Goal: Task Accomplishment & Management: Complete application form

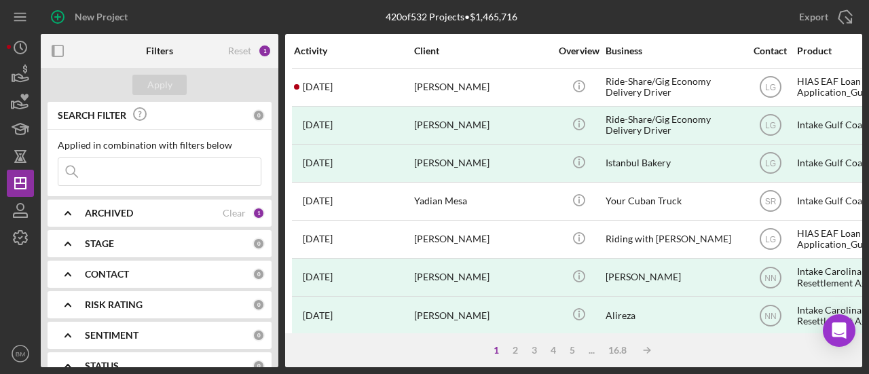
click at [153, 164] on input at bounding box center [159, 171] width 202 height 27
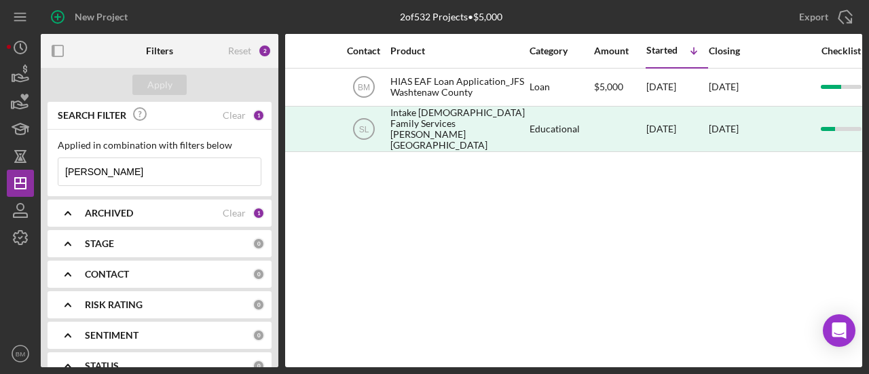
scroll to position [0, 403]
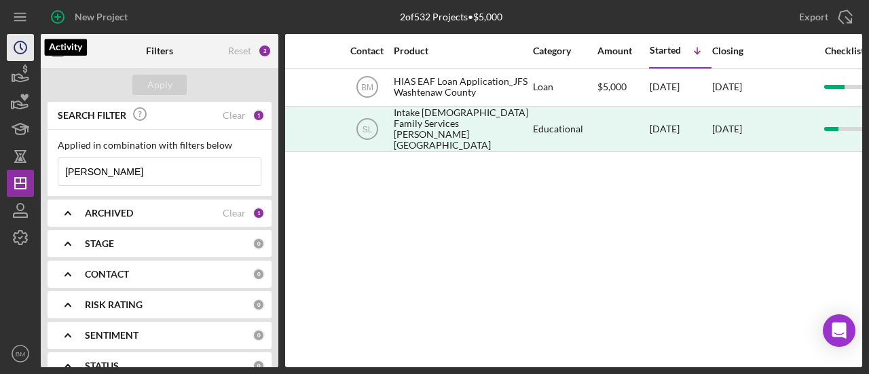
type input "heidi"
click at [12, 54] on icon "Icon/History" at bounding box center [20, 48] width 34 height 34
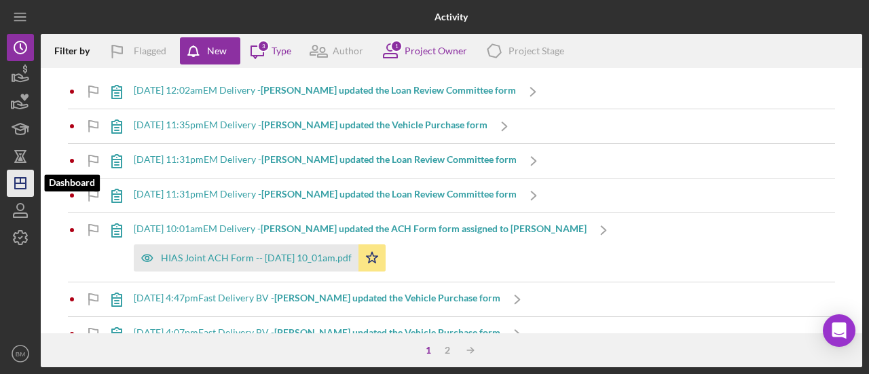
click at [24, 181] on icon "Icon/Dashboard" at bounding box center [20, 183] width 34 height 34
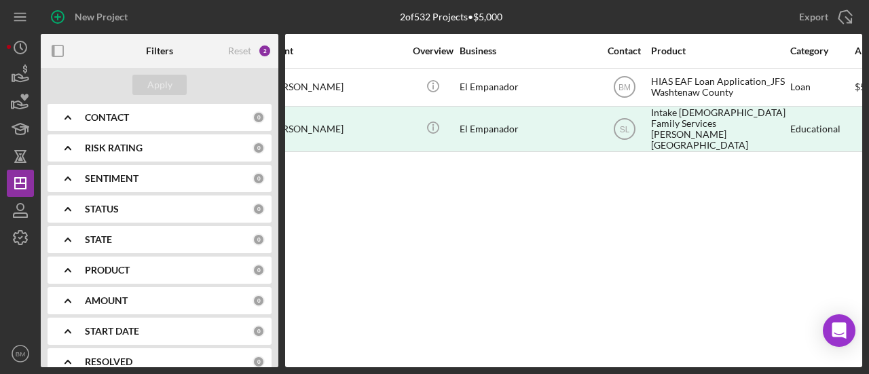
scroll to position [160, 0]
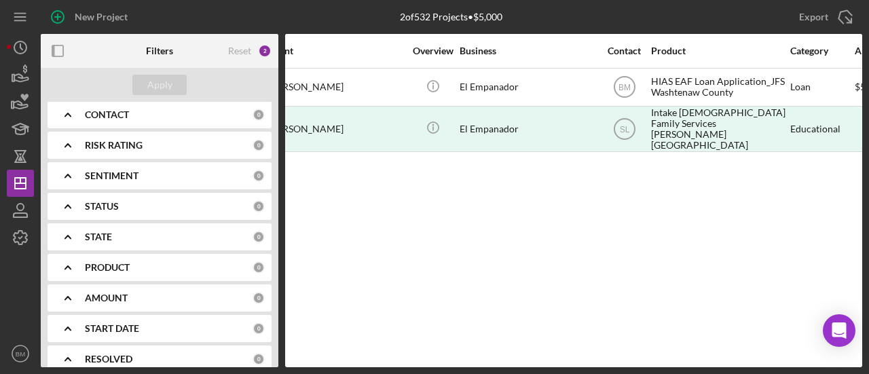
click at [144, 257] on div "PRODUCT 0" at bounding box center [175, 267] width 180 height 27
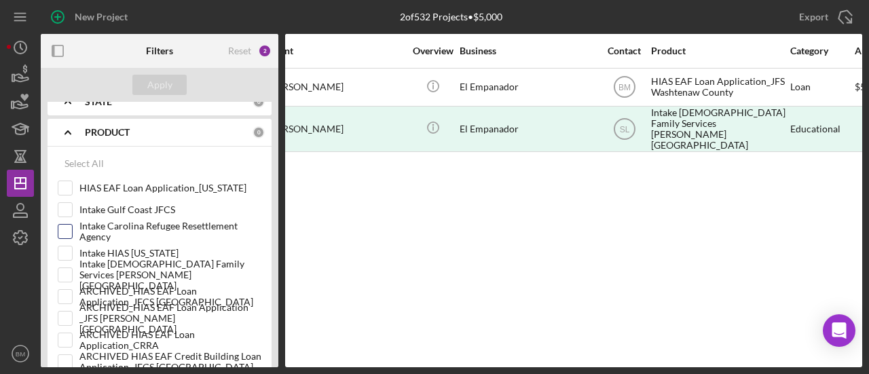
scroll to position [295, 0]
click at [68, 187] on input "HIAS EAF Loan Application_Ohio" at bounding box center [65, 188] width 14 height 14
checkbox input "true"
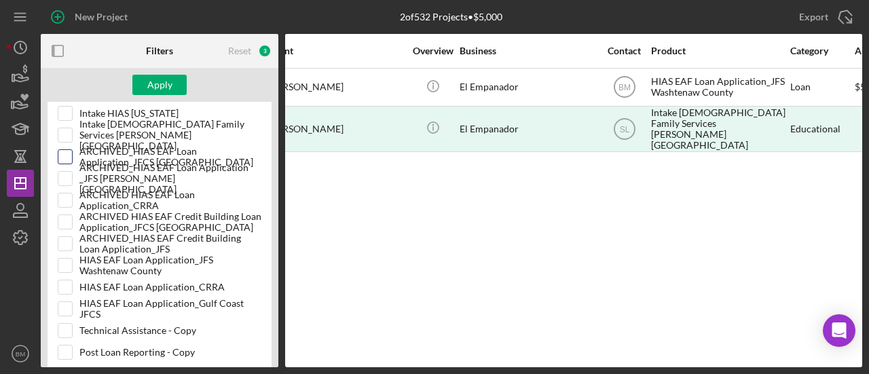
scroll to position [435, 0]
click at [63, 285] on input "HIAS EAF Loan Application_CRRA" at bounding box center [65, 287] width 14 height 14
checkbox input "true"
click at [64, 304] on input "HIAS EAF Loan Application_Gulf Coast JFCS" at bounding box center [65, 309] width 14 height 14
checkbox input "true"
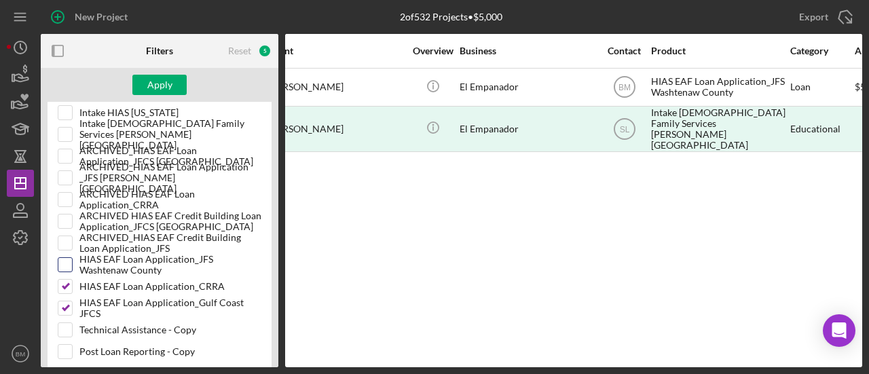
click at [62, 259] on input "HIAS EAF Loan Application_JFS Washtenaw County" at bounding box center [65, 265] width 14 height 14
checkbox input "true"
click at [155, 90] on div "Apply" at bounding box center [159, 85] width 25 height 20
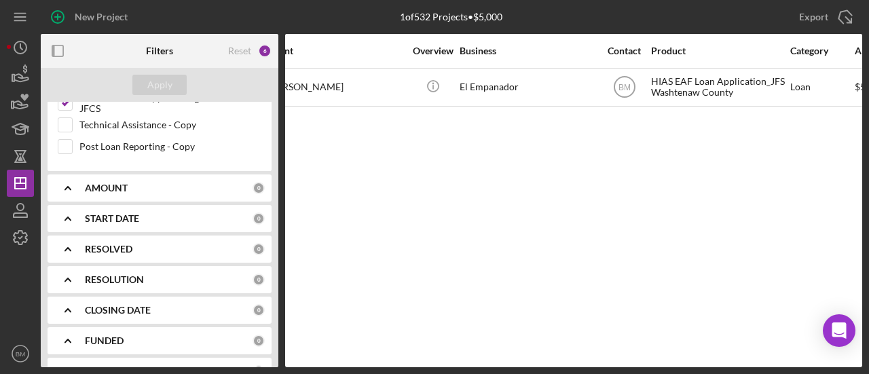
scroll to position [642, 0]
click at [132, 273] on b "RESOLUTION" at bounding box center [114, 278] width 59 height 11
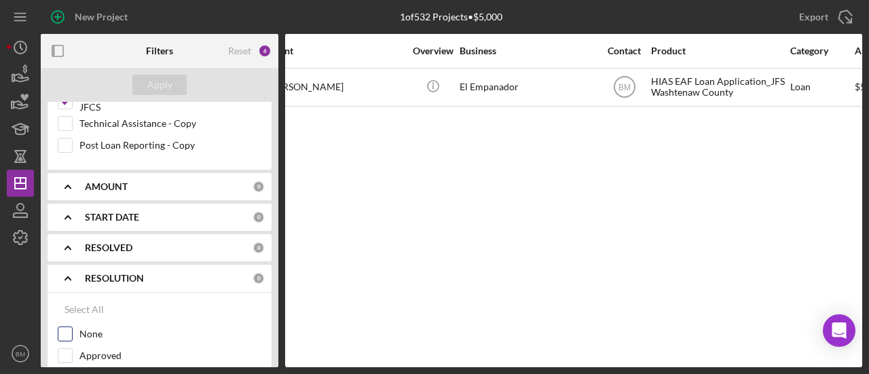
click at [94, 330] on label "None" at bounding box center [170, 334] width 182 height 14
click at [72, 330] on input "None" at bounding box center [65, 334] width 14 height 14
checkbox input "true"
click at [162, 87] on div "Apply" at bounding box center [159, 85] width 25 height 20
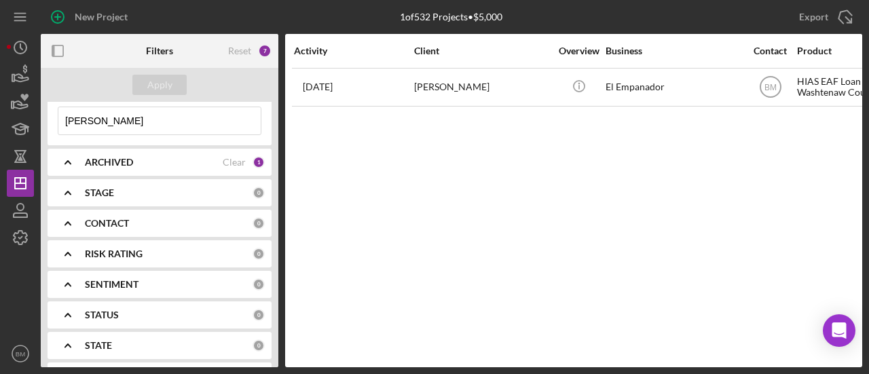
scroll to position [12, 0]
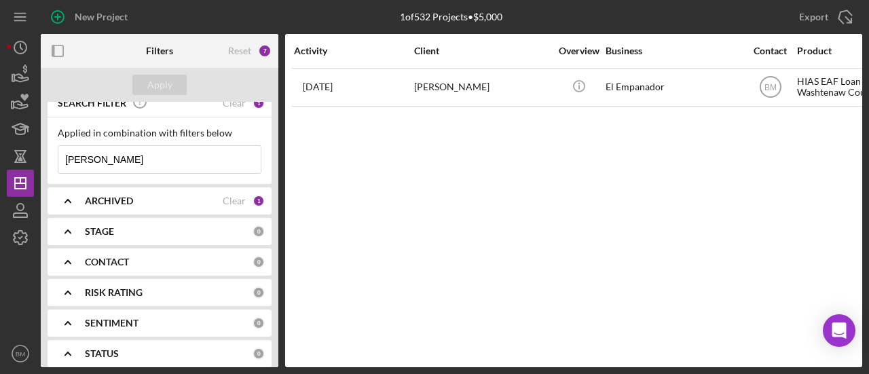
drag, startPoint x: 100, startPoint y: 156, endPoint x: 41, endPoint y: 156, distance: 59.1
click at [41, 156] on div "SEARCH FILTER Clear 1 Applied in combination with filters below heidi Icon/Menu…" at bounding box center [160, 235] width 238 height 266
click at [152, 79] on div "Apply" at bounding box center [159, 85] width 25 height 20
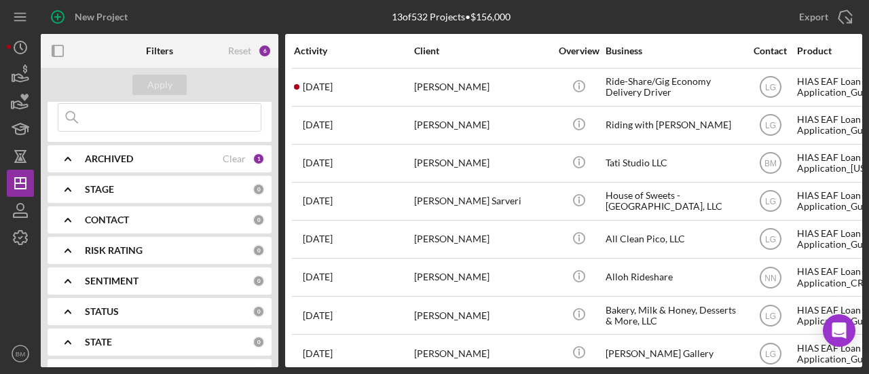
scroll to position [56, 0]
click at [145, 223] on div "CONTACT" at bounding box center [169, 218] width 168 height 11
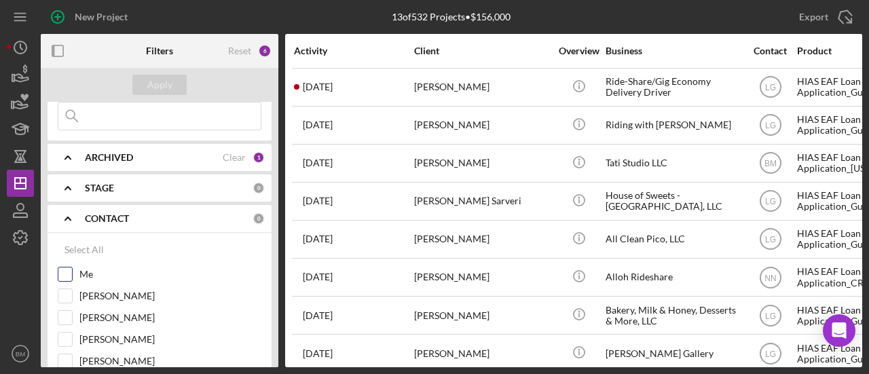
click at [75, 268] on div "Me" at bounding box center [160, 278] width 204 height 22
click at [65, 274] on input "Me" at bounding box center [65, 275] width 14 height 14
checkbox input "true"
click at [151, 84] on div "Apply" at bounding box center [159, 85] width 25 height 20
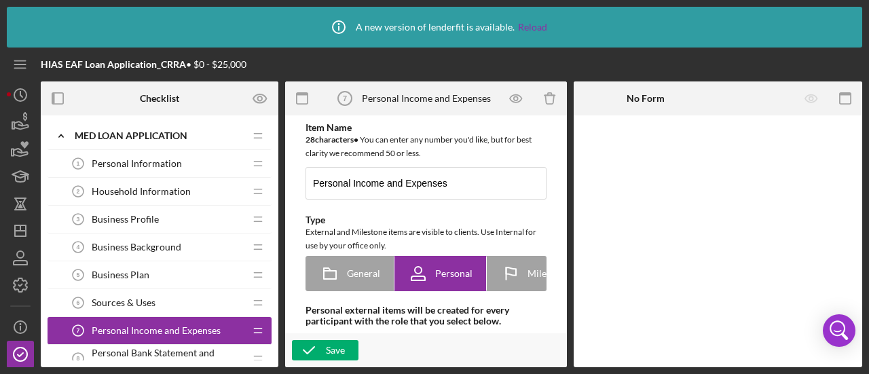
scroll to position [405, 0]
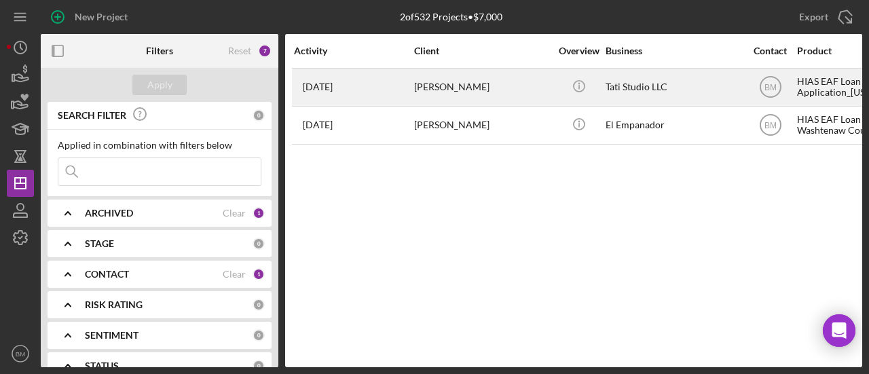
click at [485, 86] on div "[PERSON_NAME]" at bounding box center [482, 87] width 136 height 36
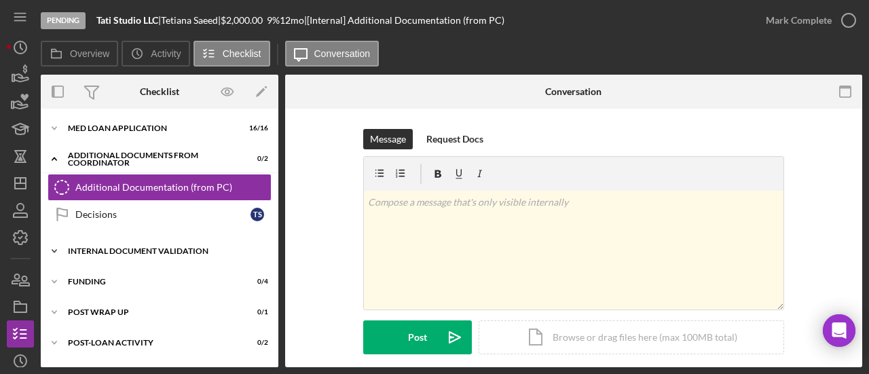
click at [147, 249] on div "Internal Document Validation" at bounding box center [165, 251] width 194 height 8
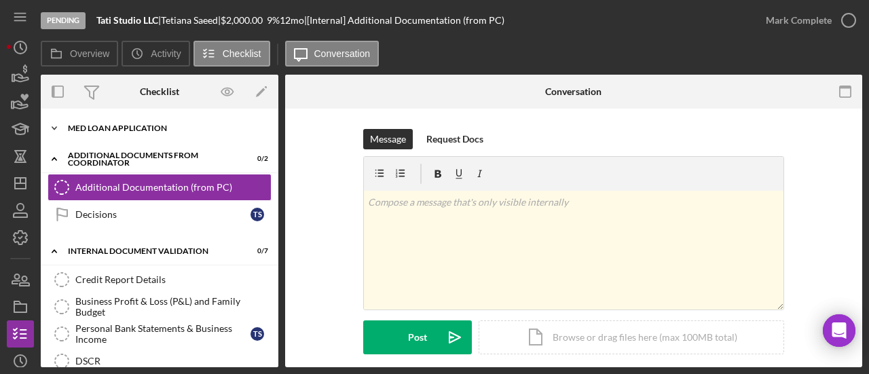
click at [141, 132] on div "Icon/Expander MED Loan Application 16 / 16" at bounding box center [160, 128] width 238 height 27
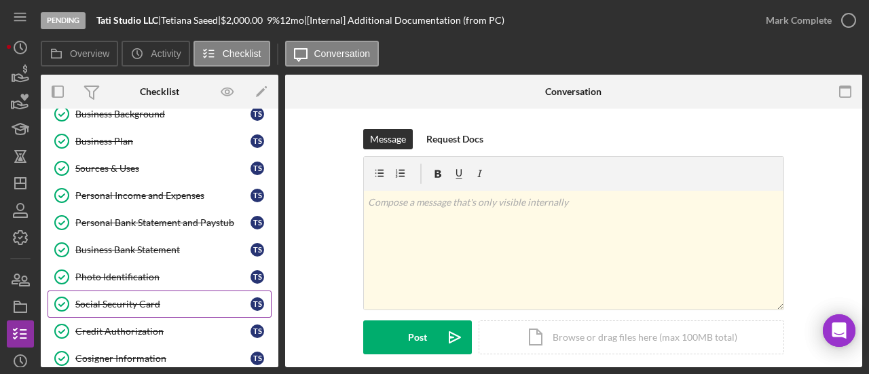
scroll to position [124, 0]
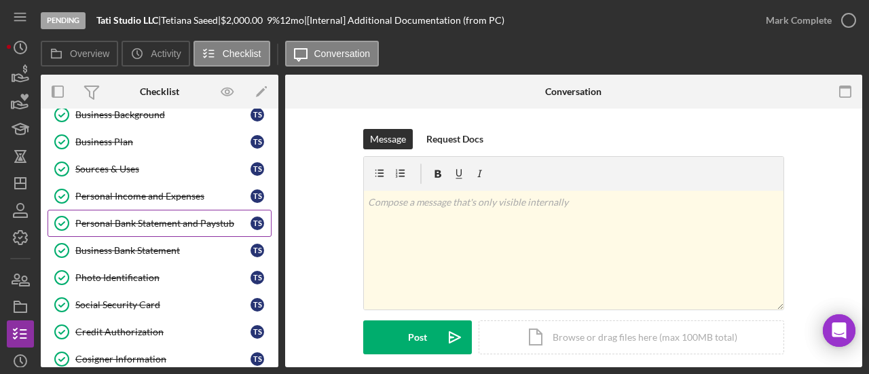
click at [153, 219] on div "Personal Bank Statement and Paystub" at bounding box center [162, 223] width 175 height 11
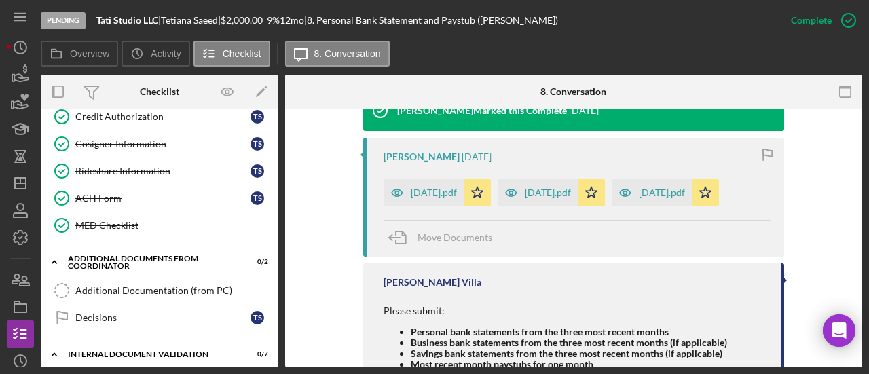
scroll to position [340, 0]
click at [156, 291] on link "Additional Documentation (from PC) Additional Documentation (from PC)" at bounding box center [160, 289] width 224 height 27
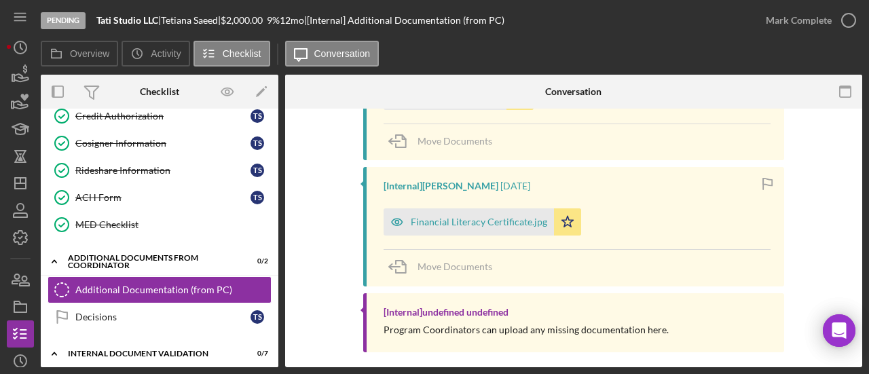
scroll to position [497, 0]
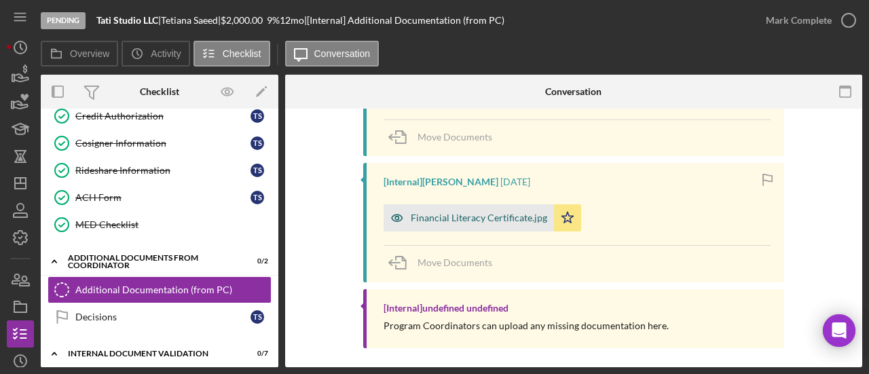
click at [482, 214] on div "Financial Literacy Certificate.jpg" at bounding box center [479, 218] width 137 height 11
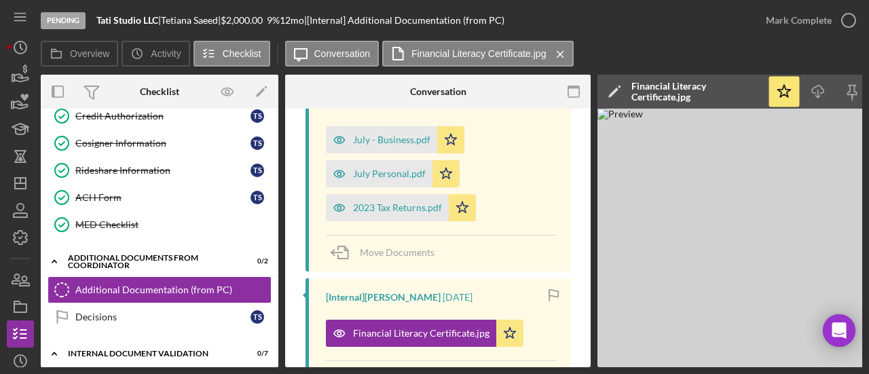
scroll to position [403, 0]
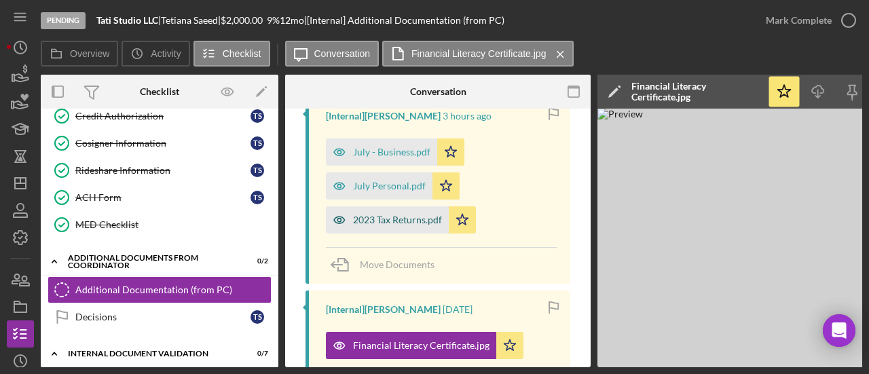
click at [387, 221] on div "2023 Tax Returns.pdf" at bounding box center [397, 220] width 89 height 11
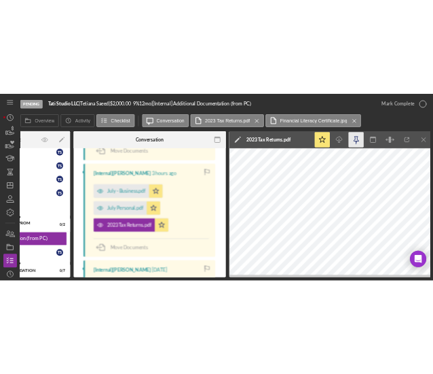
scroll to position [0, 147]
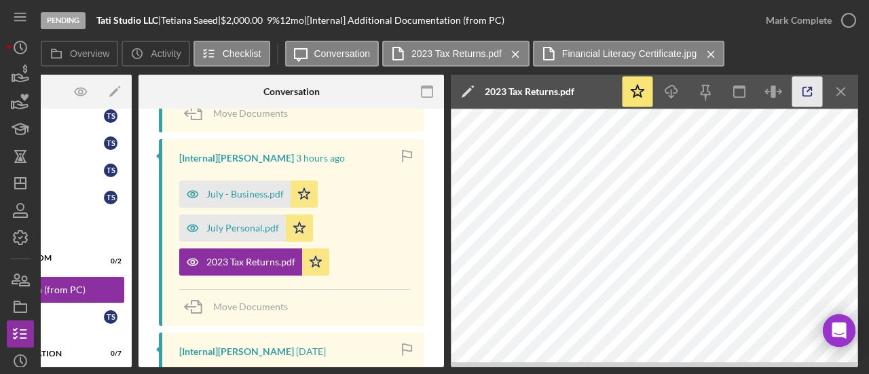
click at [795, 90] on icon "button" at bounding box center [808, 92] width 31 height 31
click at [263, 231] on div "July Personal.pdf" at bounding box center [242, 228] width 73 height 11
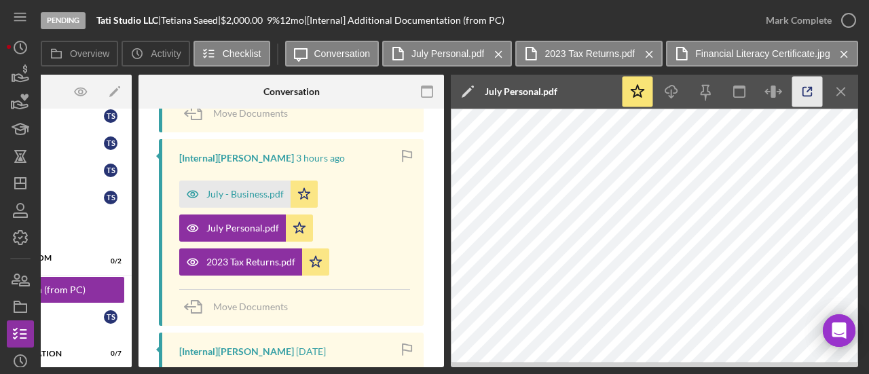
click at [797, 91] on icon "button" at bounding box center [808, 92] width 31 height 31
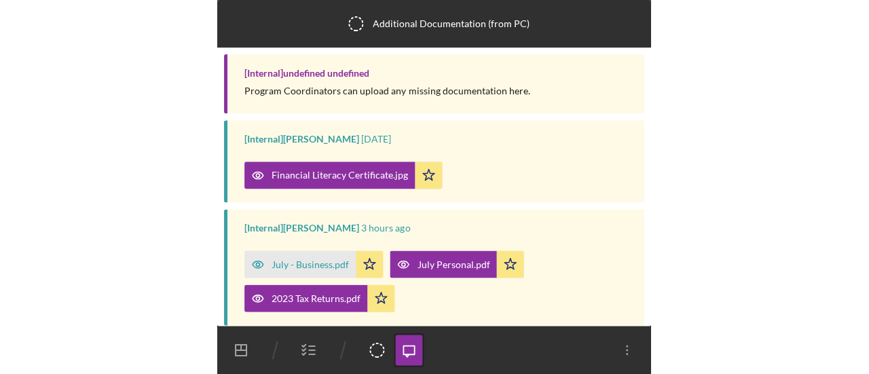
scroll to position [129, 0]
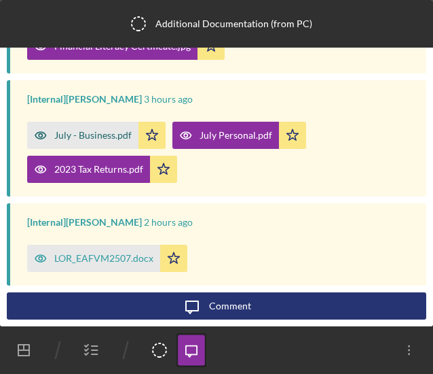
click at [107, 139] on div "July - Business.pdf" at bounding box center [92, 135] width 77 height 11
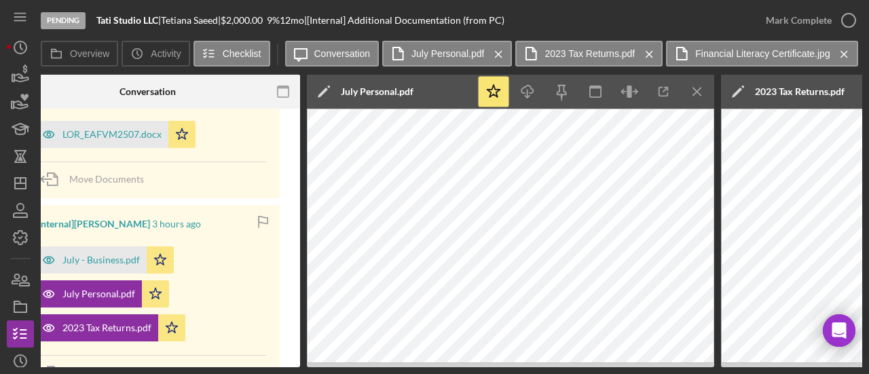
scroll to position [0, 231]
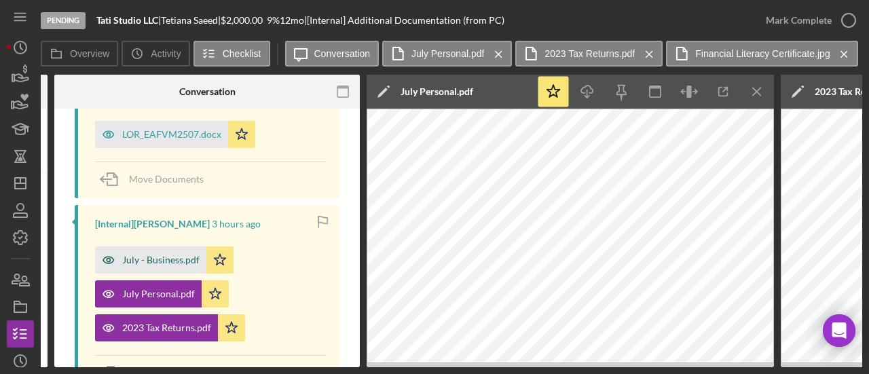
click at [168, 256] on div "July - Business.pdf" at bounding box center [160, 260] width 77 height 11
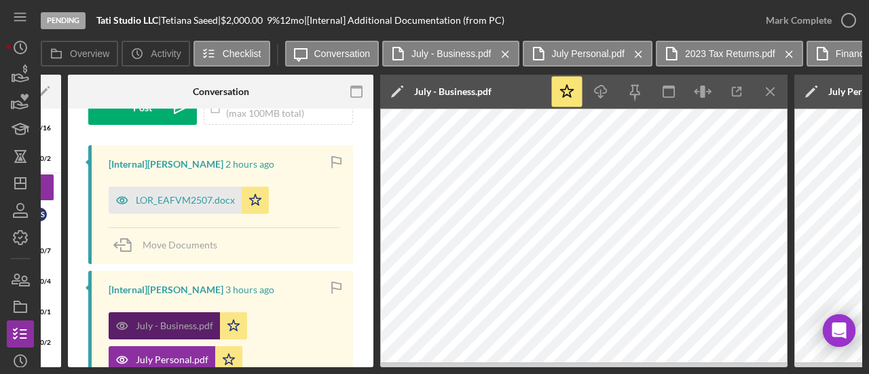
scroll to position [229, 0]
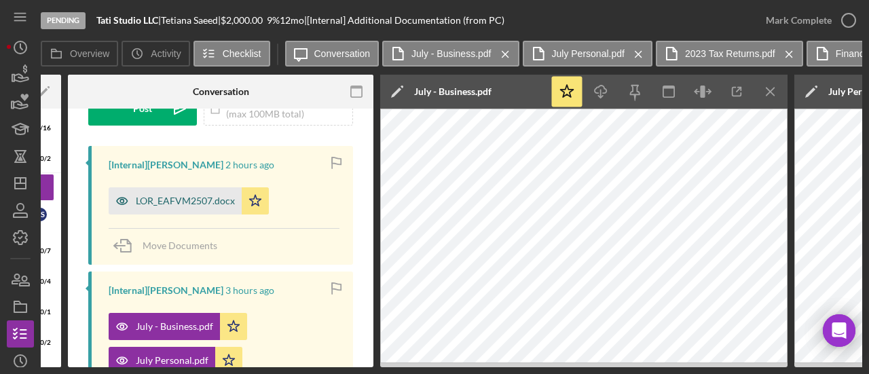
click at [189, 206] on div "LOR_EAFVM2507.docx" at bounding box center [185, 201] width 99 height 11
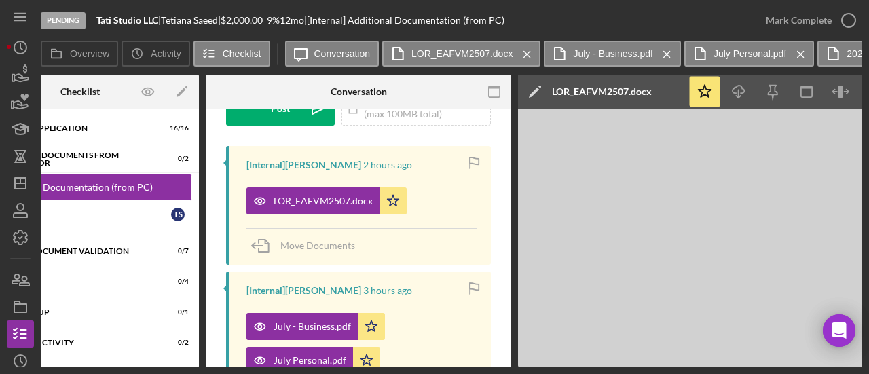
scroll to position [0, 0]
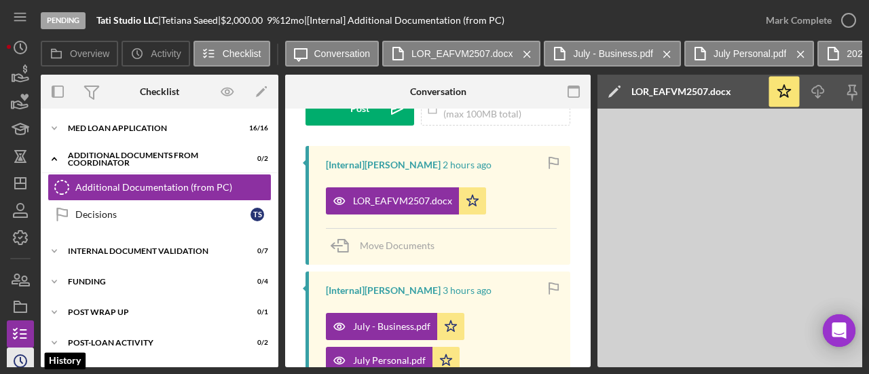
click at [15, 355] on icon "Icon/History" at bounding box center [20, 361] width 34 height 34
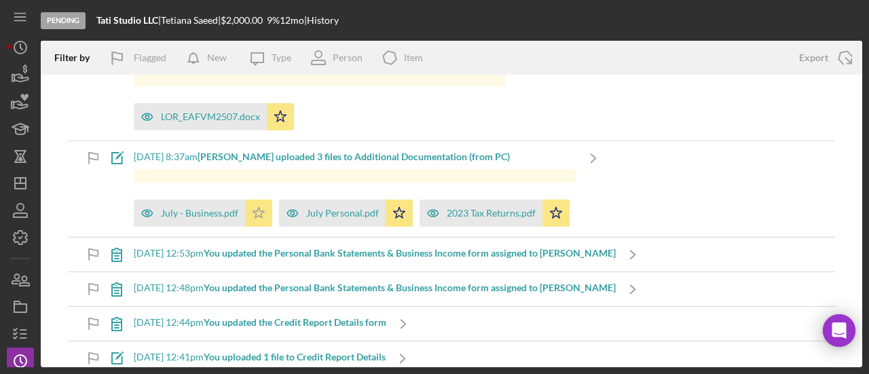
scroll to position [36, 0]
click at [27, 335] on icon "button" at bounding box center [20, 334] width 34 height 34
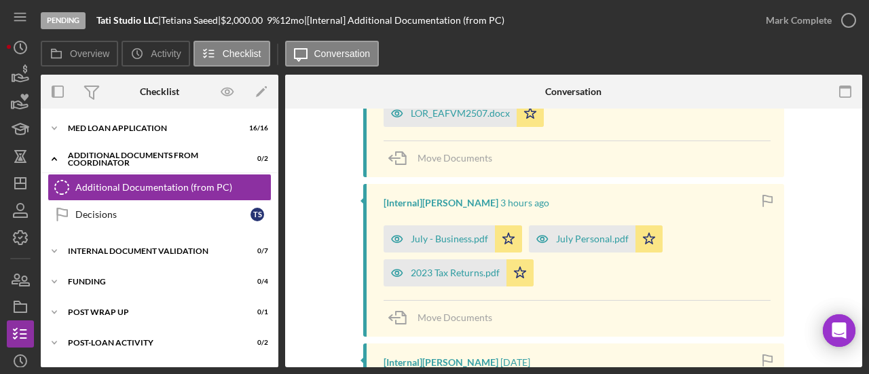
scroll to position [375, 0]
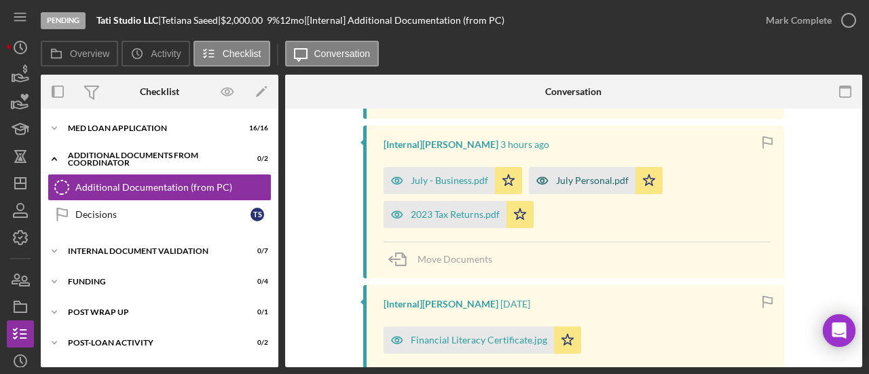
click at [562, 173] on div "July Personal.pdf" at bounding box center [582, 180] width 107 height 27
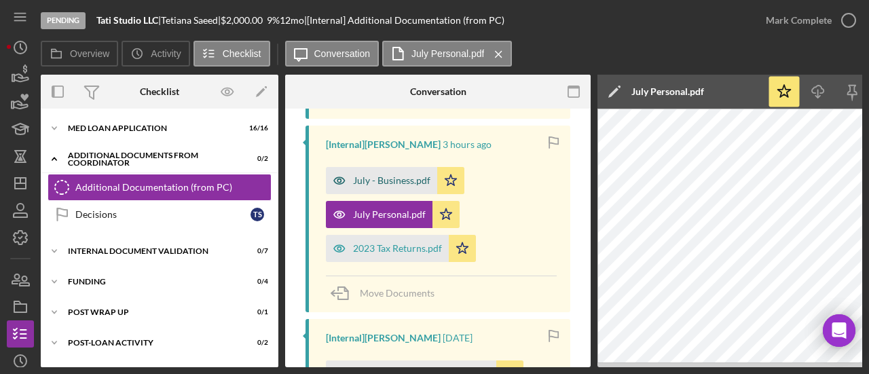
click at [383, 181] on div "July - Business.pdf" at bounding box center [391, 180] width 77 height 11
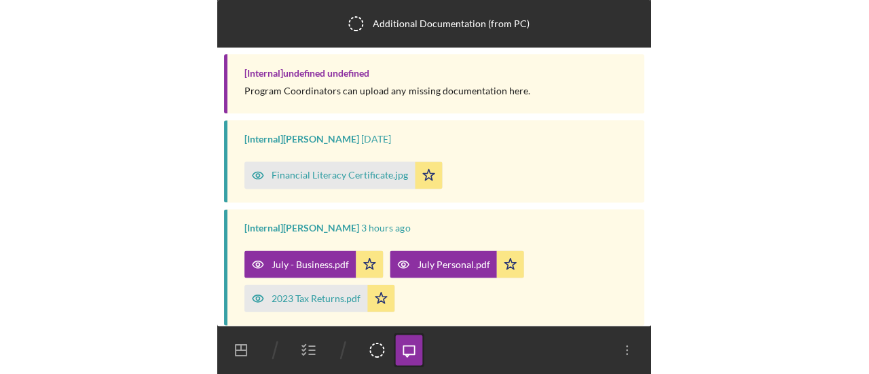
scroll to position [129, 0]
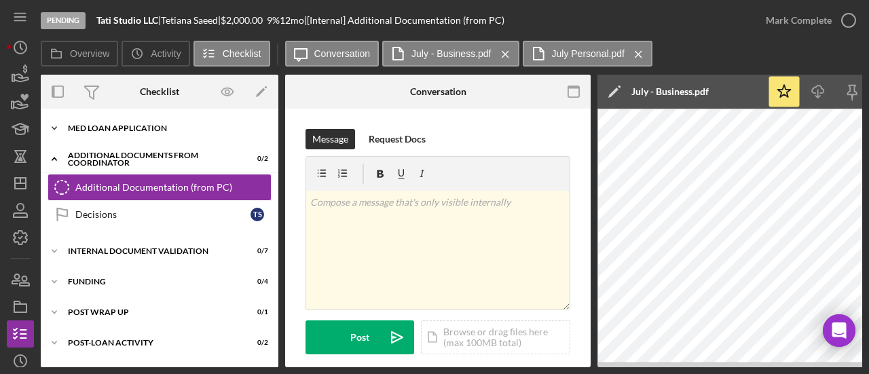
click at [126, 132] on div "MED Loan Application" at bounding box center [165, 128] width 194 height 8
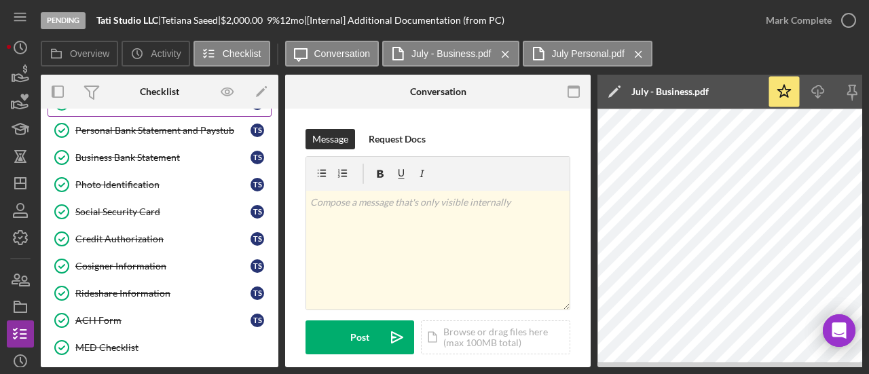
scroll to position [193, 0]
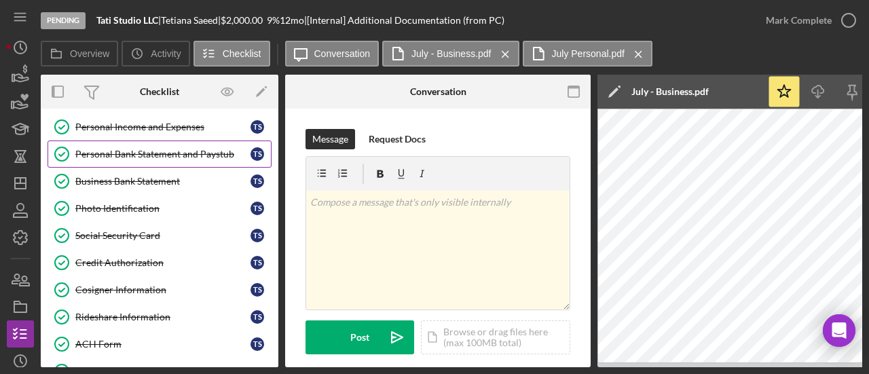
click at [141, 157] on link "Personal Bank Statement and Paystub Personal Bank Statement and Paystub T S" at bounding box center [160, 154] width 224 height 27
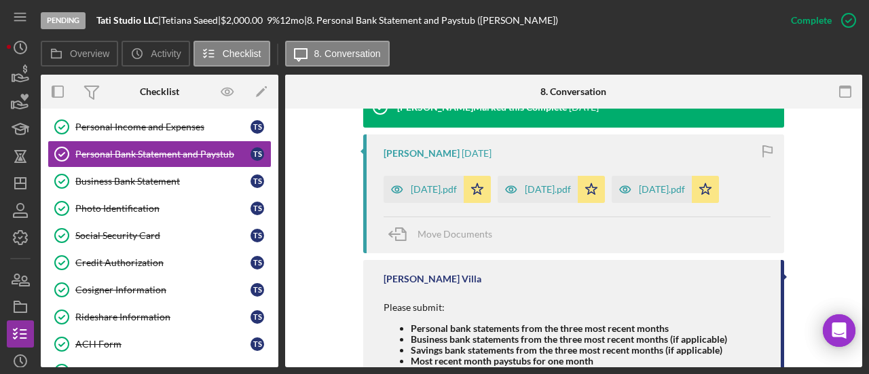
scroll to position [546, 0]
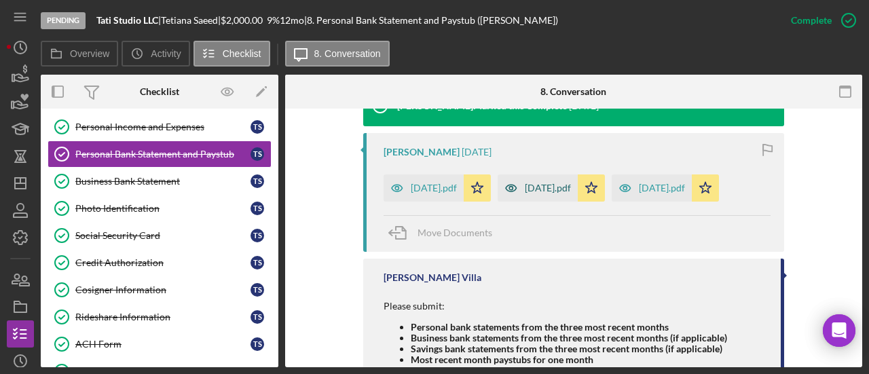
click at [545, 183] on div "[DATE].pdf" at bounding box center [548, 188] width 46 height 11
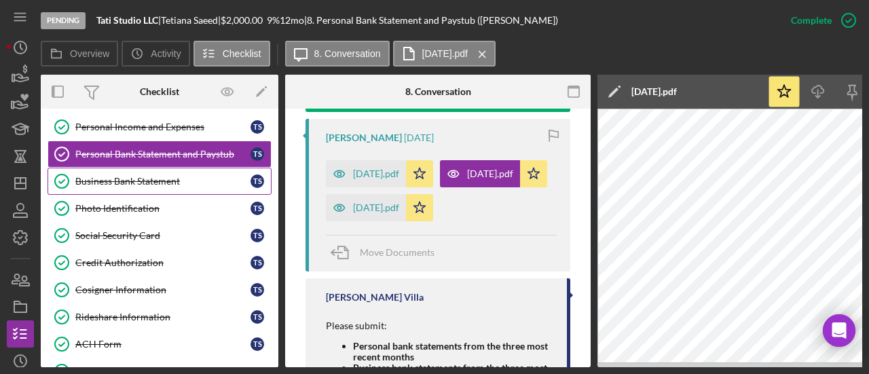
click at [134, 183] on link "Business Bank Statement Business Bank Statement T S" at bounding box center [160, 181] width 224 height 27
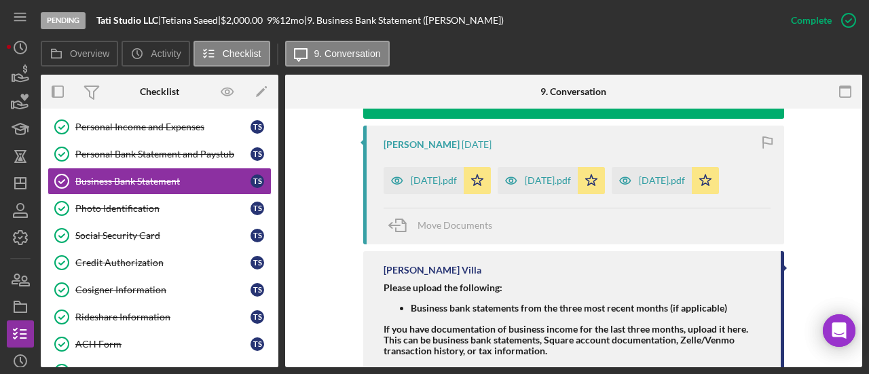
scroll to position [554, 0]
drag, startPoint x: 429, startPoint y: 272, endPoint x: 344, endPoint y: 189, distance: 118.1
click at [344, 189] on div "Stephany Rojo 7 days ago When financials were requested, these are the ones ava…" at bounding box center [574, 187] width 536 height 384
click at [541, 175] on div "[DATE].pdf" at bounding box center [548, 180] width 46 height 11
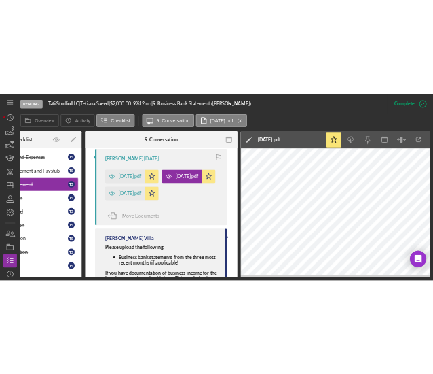
scroll to position [0, 143]
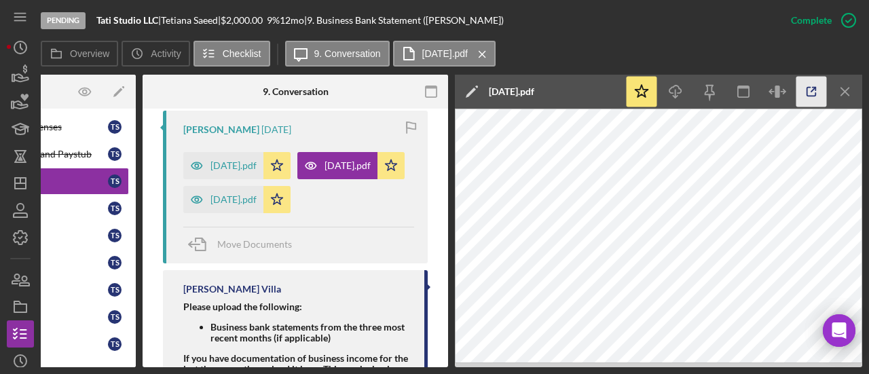
click at [801, 92] on icon "button" at bounding box center [812, 92] width 31 height 31
click at [224, 205] on div "[DATE].pdf" at bounding box center [234, 199] width 46 height 11
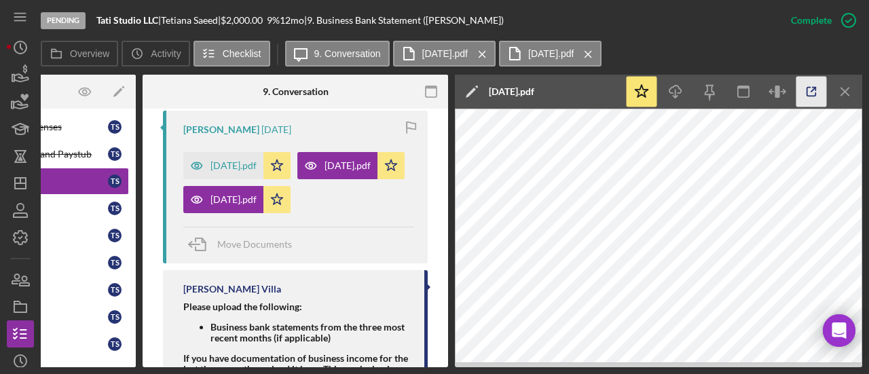
click at [807, 95] on icon "button" at bounding box center [811, 92] width 9 height 9
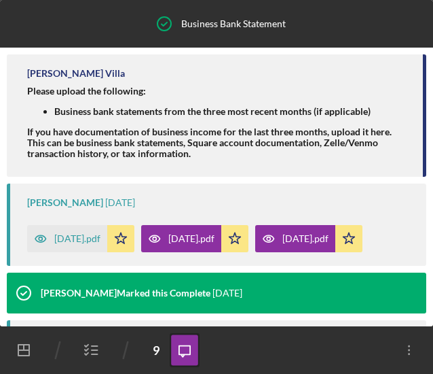
scroll to position [235, 0]
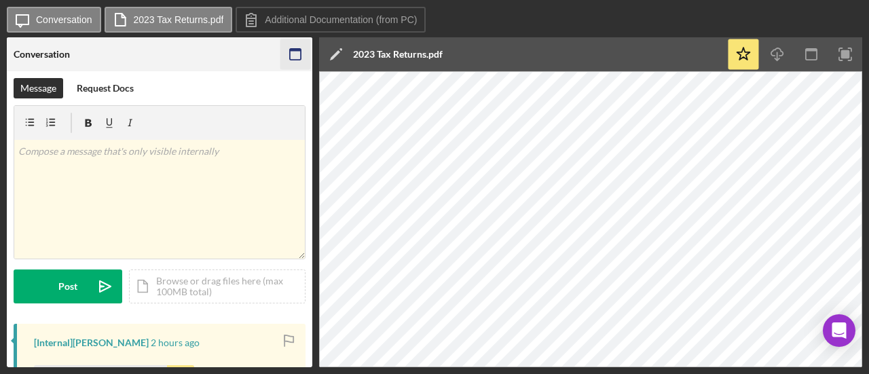
click at [289, 53] on icon "button" at bounding box center [295, 54] width 31 height 31
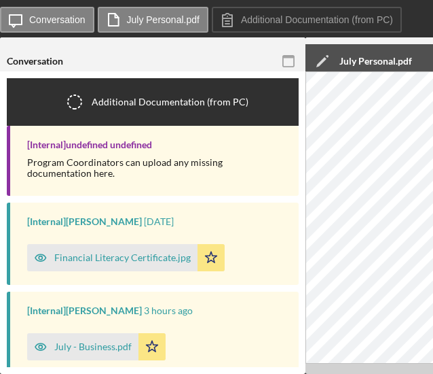
click at [289, 52] on icon "button" at bounding box center [289, 61] width 31 height 31
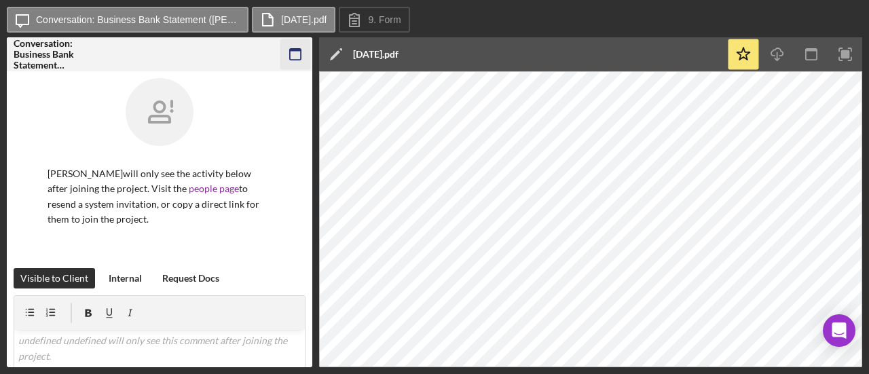
click at [290, 52] on rect "button" at bounding box center [295, 54] width 11 height 11
click at [285, 66] on icon "button" at bounding box center [295, 54] width 31 height 31
